Goal: Find contact information: Find contact information

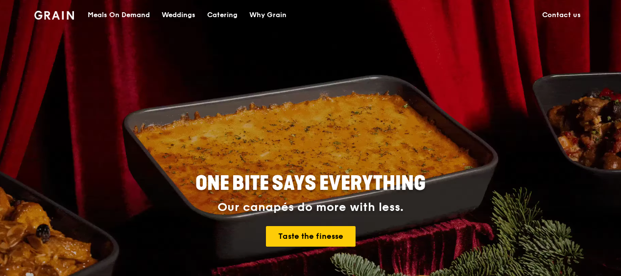
click at [544, 12] on link "Contact us" at bounding box center [561, 14] width 50 height 29
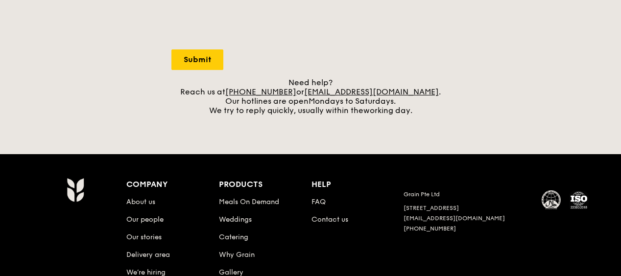
scroll to position [362, 0]
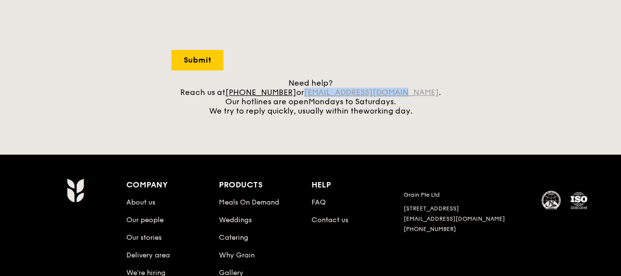
drag, startPoint x: 414, startPoint y: 95, endPoint x: 320, endPoint y: 90, distance: 94.1
click at [320, 90] on div "Need help? Reach us at +65 3163 5335 or concierge@grain.com.sg . Our hotlines a…" at bounding box center [310, 96] width 278 height 37
copy link "[EMAIL_ADDRESS][DOMAIN_NAME]"
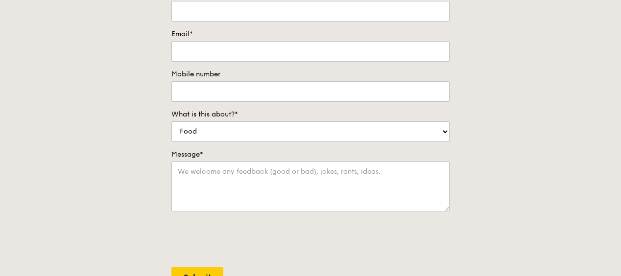
scroll to position [0, 0]
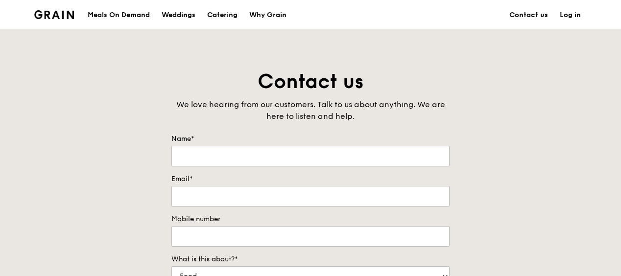
click at [218, 17] on div "Catering" at bounding box center [222, 14] width 30 height 29
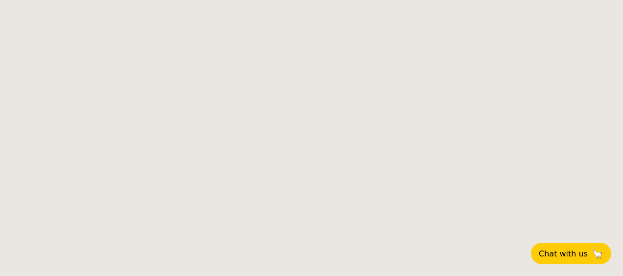
select select
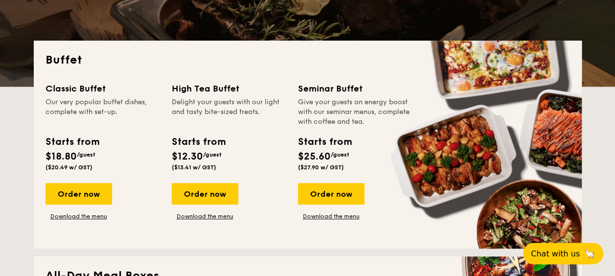
scroll to position [187, 0]
